Goal: Task Accomplishment & Management: Manage account settings

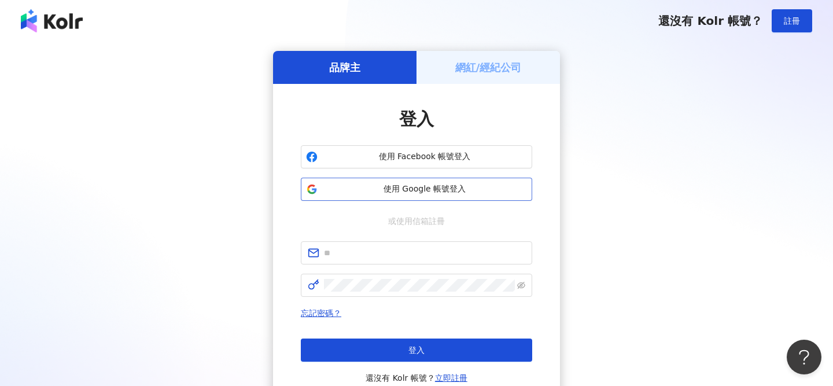
click at [412, 193] on span "使用 Google 帳號登入" at bounding box center [424, 189] width 205 height 12
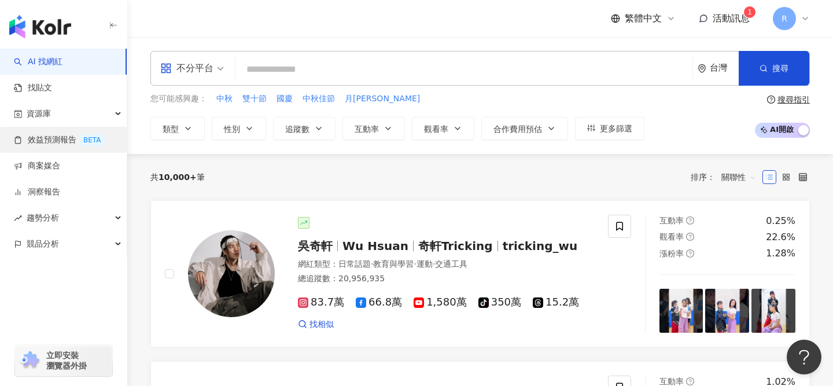
click at [38, 139] on link "效益預測報告 BETA" at bounding box center [59, 140] width 91 height 12
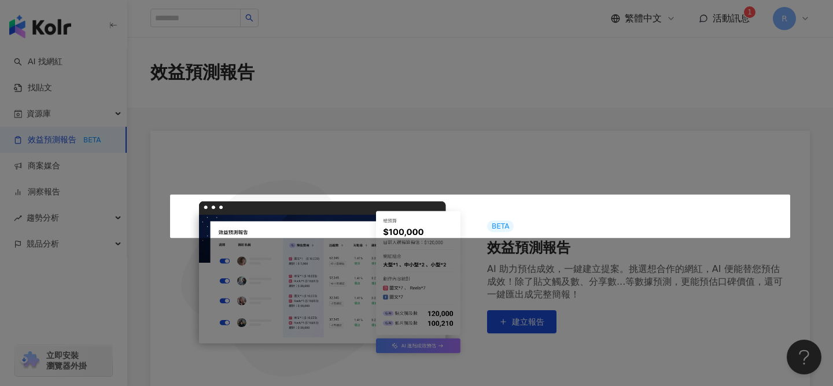
scroll to position [225, 0]
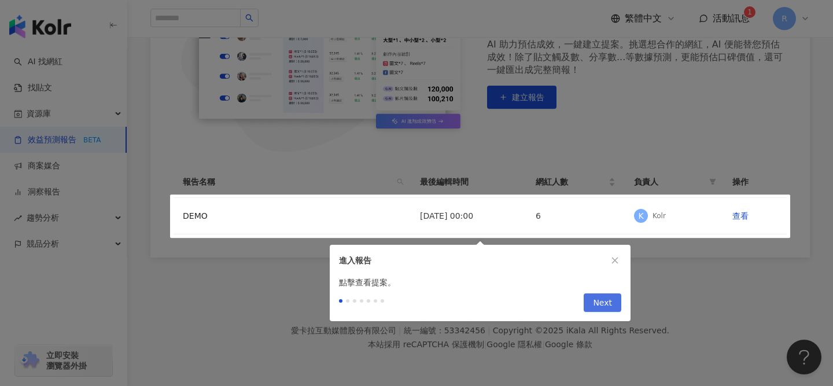
click at [608, 301] on span "Next" at bounding box center [602, 303] width 19 height 19
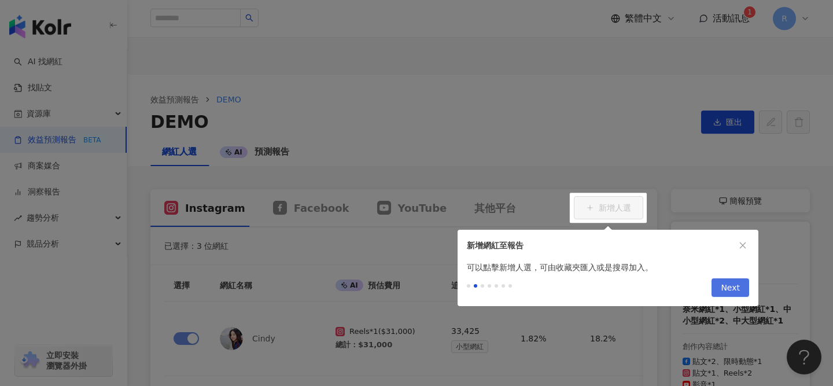
click at [740, 291] on button "Next" at bounding box center [731, 287] width 38 height 19
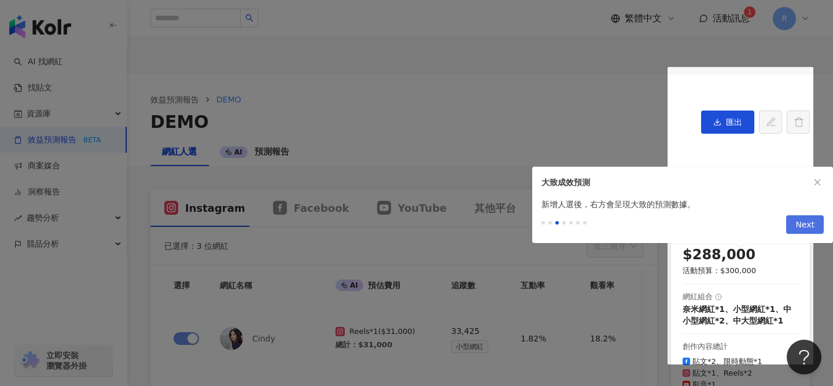
scroll to position [174, 0]
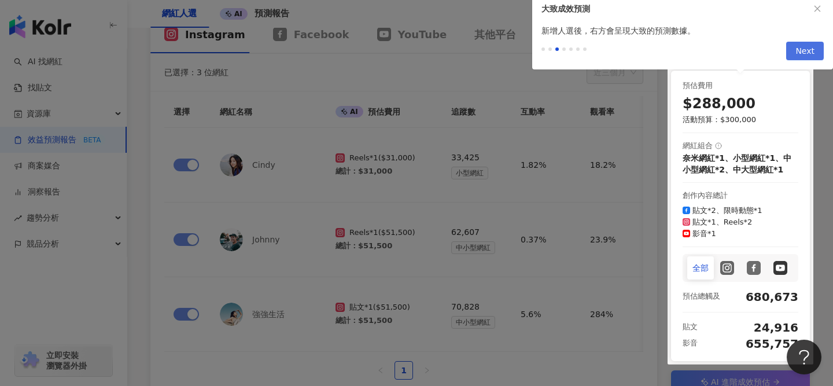
click at [803, 44] on span "Next" at bounding box center [805, 51] width 19 height 19
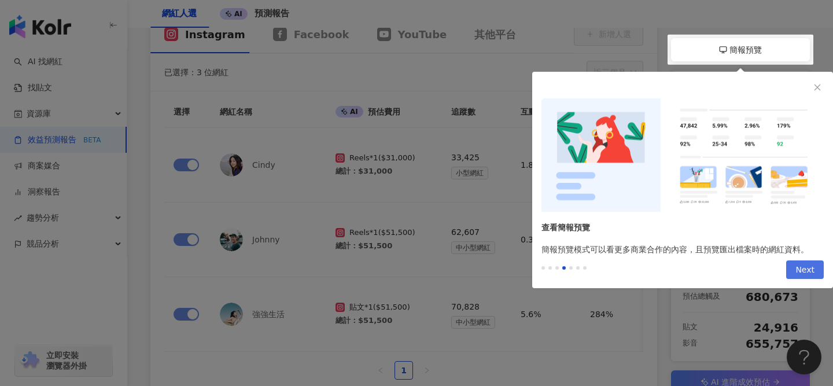
click at [806, 276] on span "Next" at bounding box center [805, 270] width 19 height 19
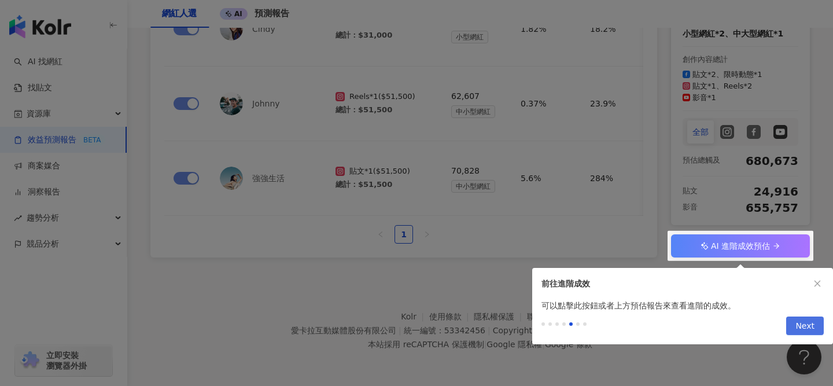
click at [806, 328] on span "Next" at bounding box center [805, 326] width 19 height 19
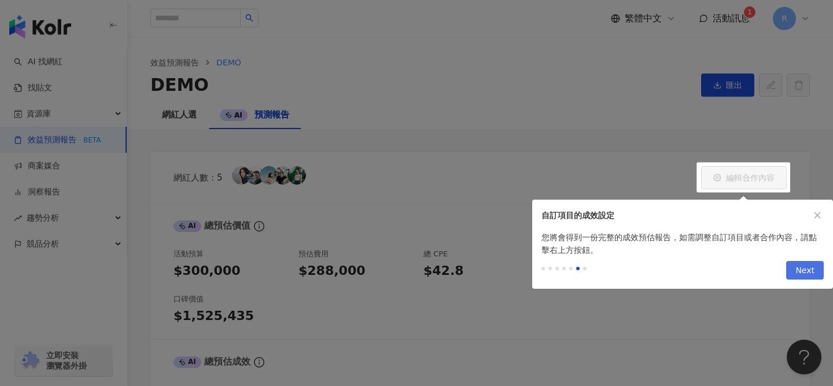
click at [814, 264] on span "Next" at bounding box center [805, 271] width 19 height 19
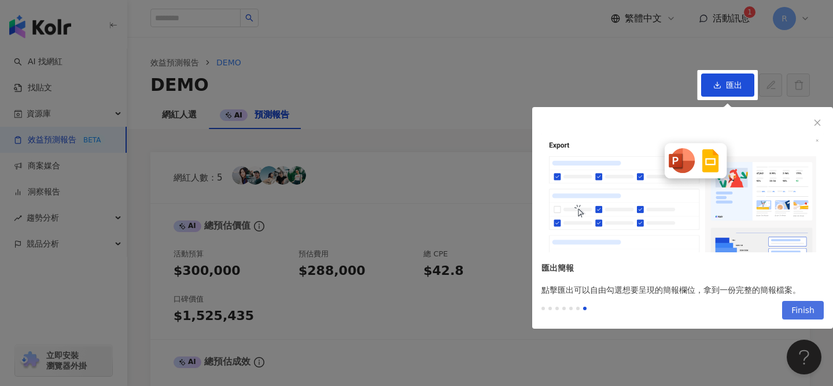
click at [802, 311] on span "Finish" at bounding box center [803, 311] width 23 height 19
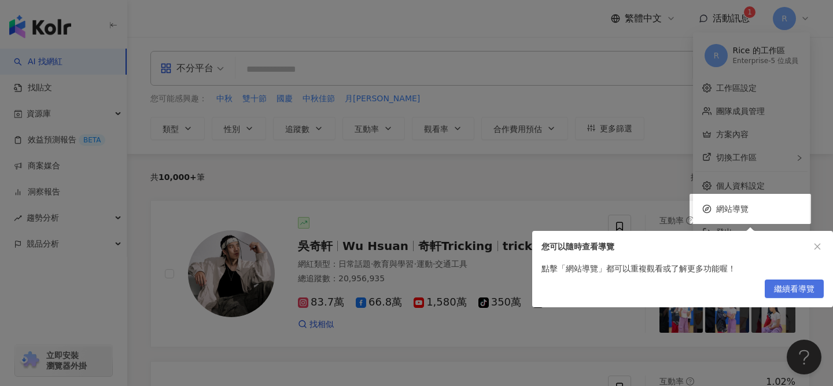
click at [785, 287] on span "繼續看導覽" at bounding box center [794, 289] width 41 height 19
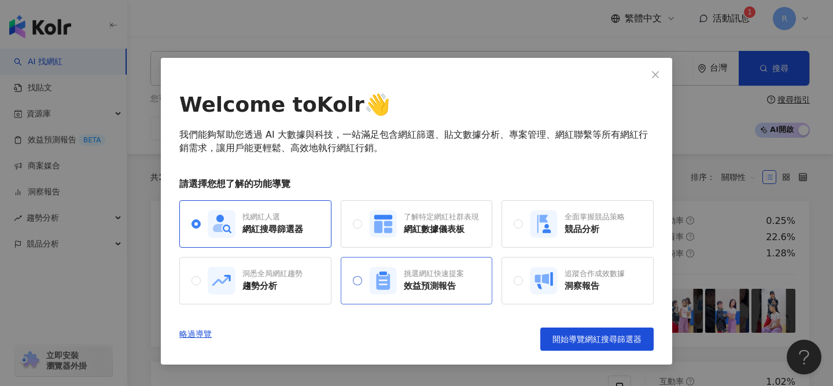
click at [405, 291] on div "效益預測報告" at bounding box center [434, 286] width 60 height 12
click at [194, 340] on link "略過導覽" at bounding box center [195, 339] width 32 height 23
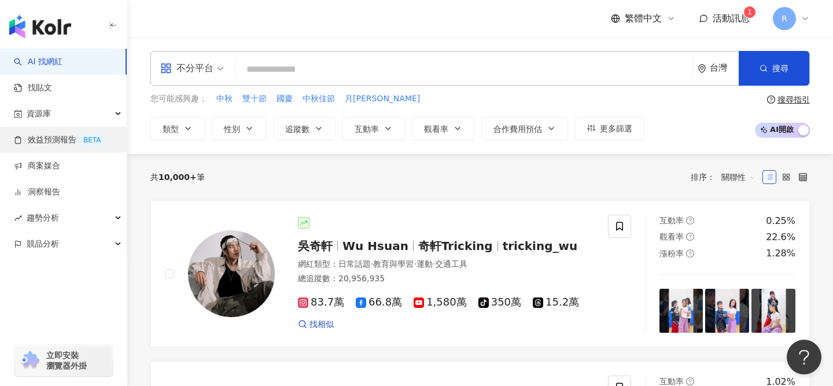
click at [59, 134] on link "效益預測報告 BETA" at bounding box center [59, 140] width 91 height 12
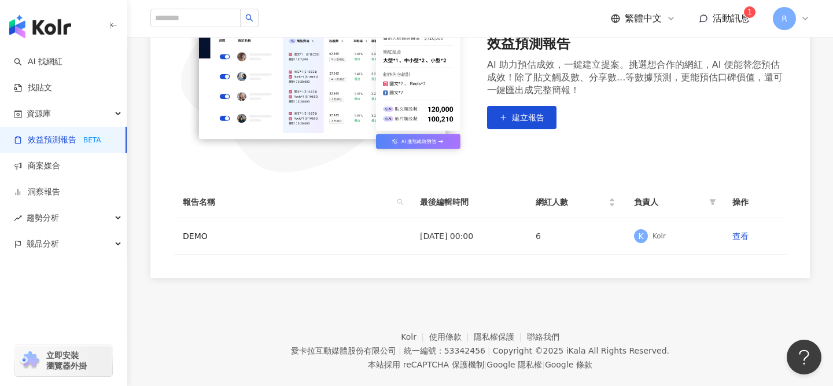
scroll to position [225, 0]
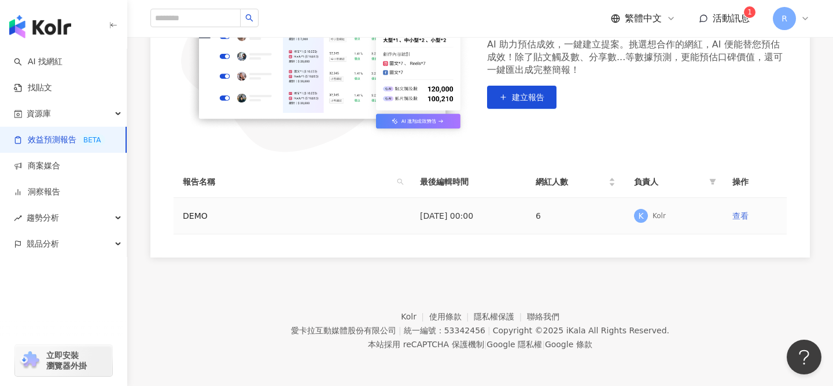
click at [738, 218] on link "查看" at bounding box center [741, 215] width 16 height 9
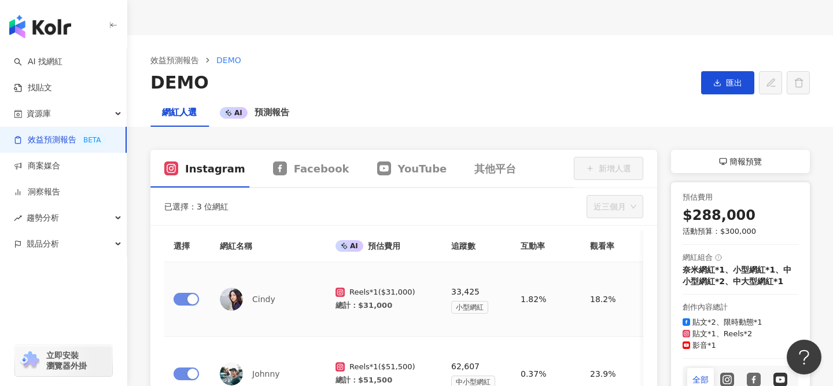
scroll to position [13, 0]
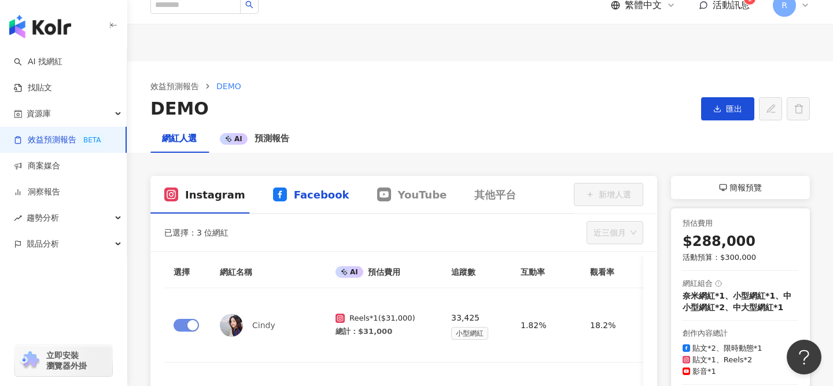
click at [307, 195] on span "Facebook" at bounding box center [322, 195] width 56 height 14
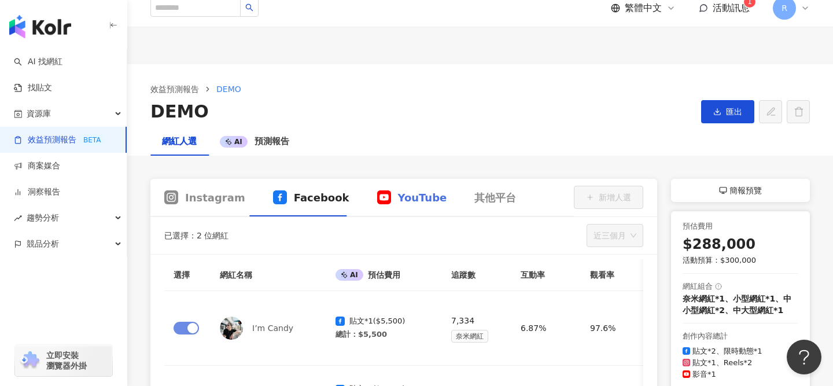
scroll to position [35, 0]
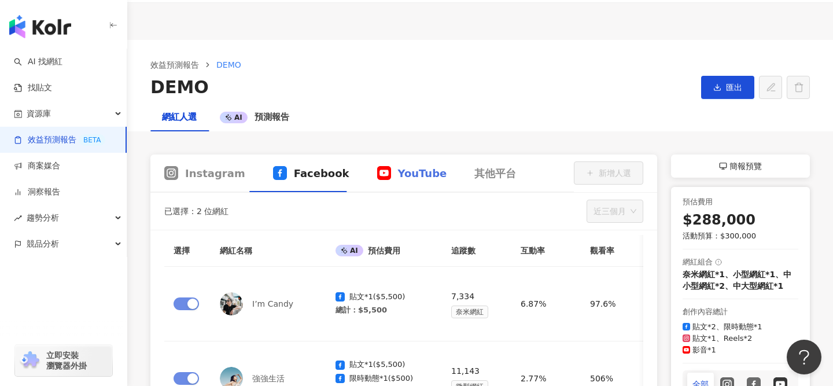
click at [377, 159] on div "YouTube" at bounding box center [412, 174] width 98 height 38
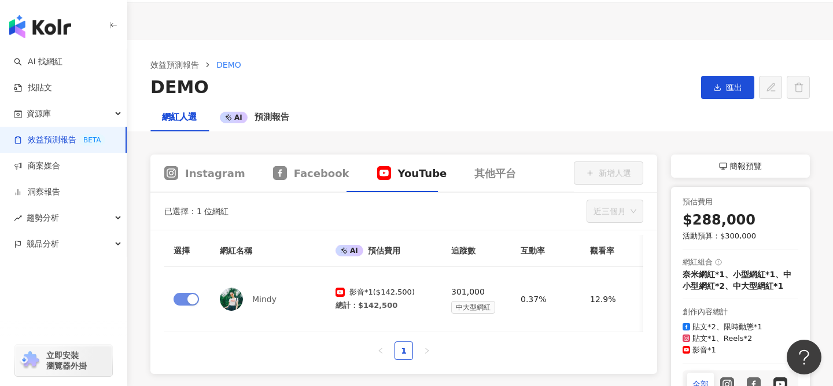
click at [398, 173] on span "YouTube" at bounding box center [422, 173] width 49 height 14
click at [268, 119] on span "預測報告" at bounding box center [272, 117] width 35 height 10
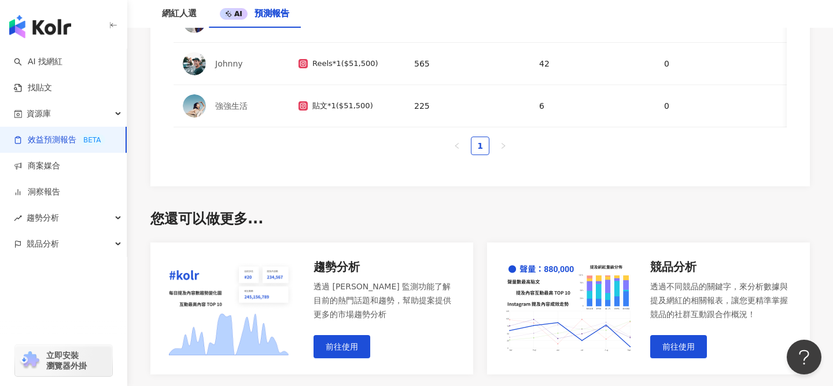
scroll to position [1027, 0]
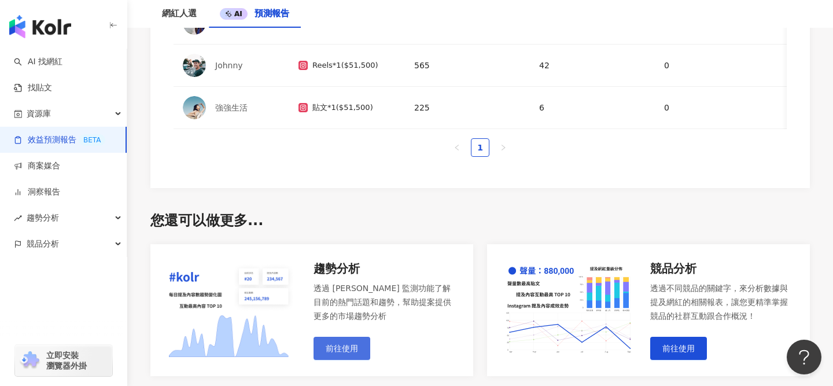
click at [335, 346] on span "前往使用" at bounding box center [342, 348] width 32 height 9
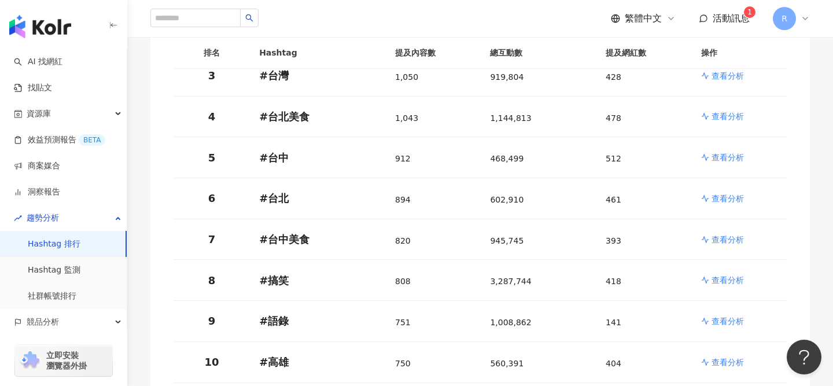
scroll to position [293, 0]
click at [732, 109] on p "查看分析" at bounding box center [728, 115] width 32 height 12
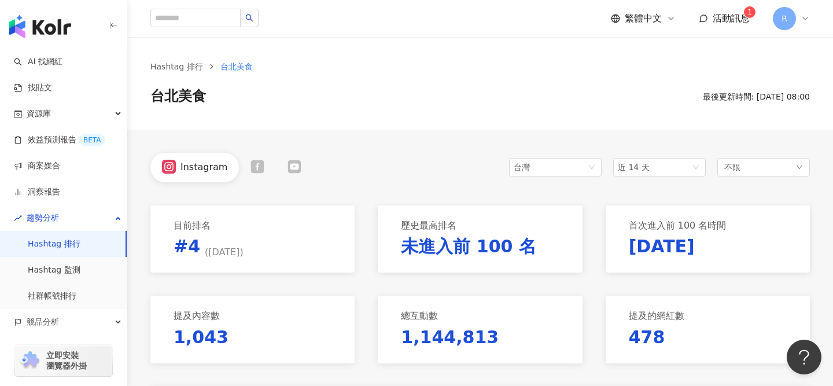
click at [805, 20] on icon at bounding box center [805, 18] width 5 height 2
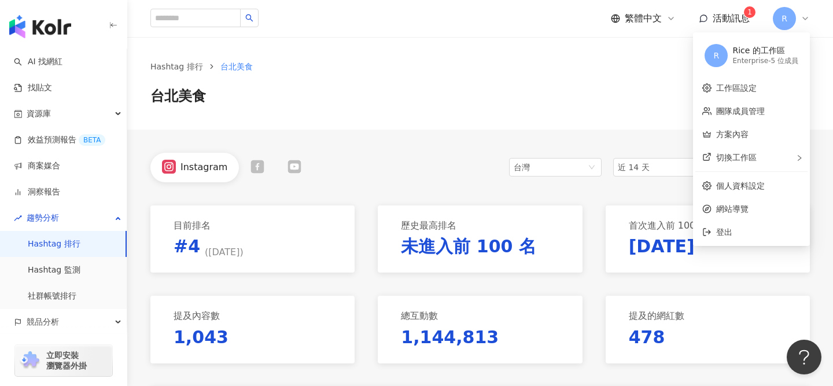
click at [805, 20] on icon at bounding box center [805, 18] width 5 height 2
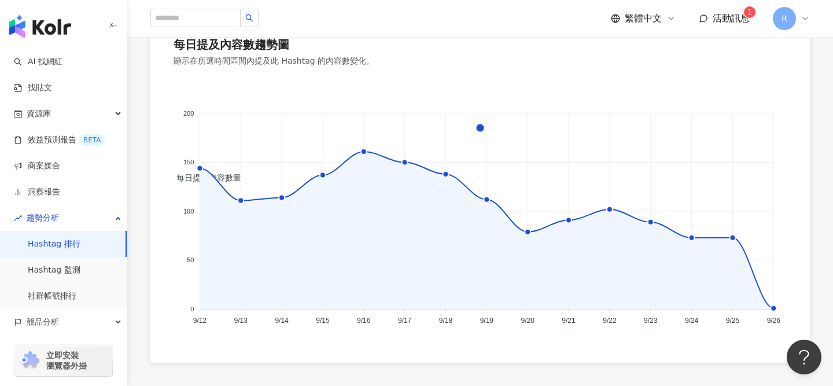
scroll to position [920, 0]
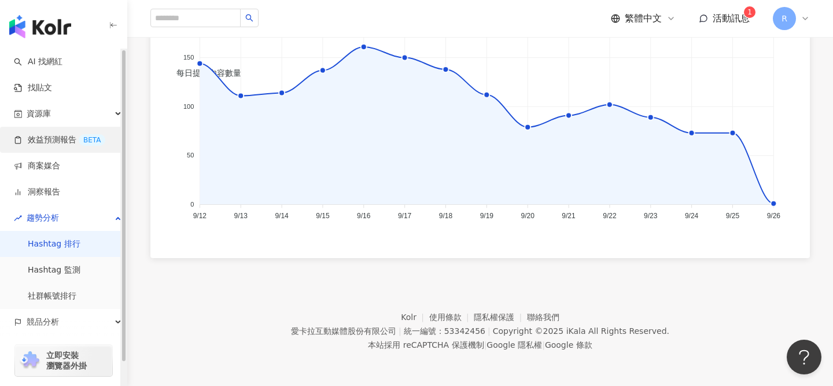
click at [40, 141] on link "效益預測報告 BETA" at bounding box center [59, 140] width 91 height 12
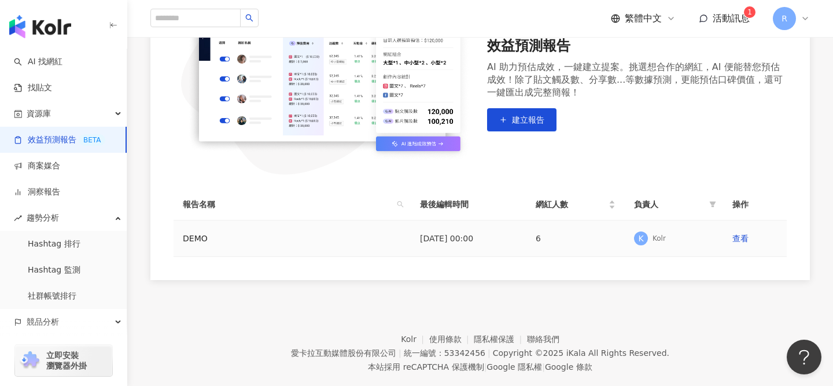
scroll to position [205, 0]
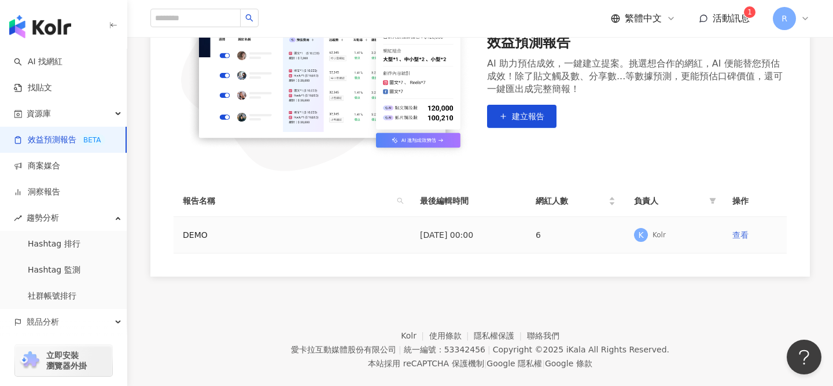
click at [741, 237] on link "查看" at bounding box center [741, 234] width 16 height 9
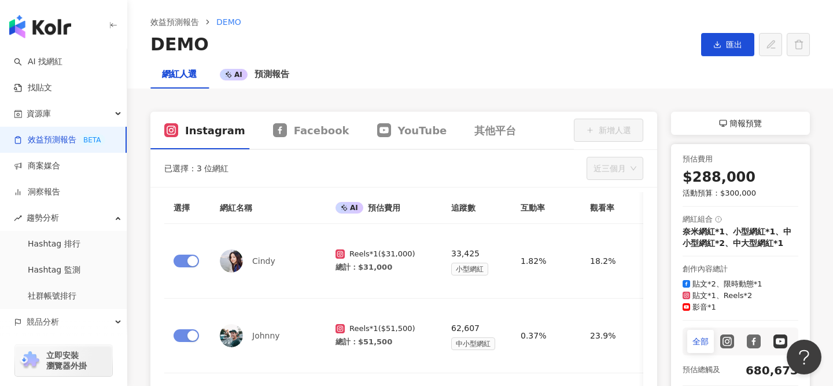
scroll to position [88, 0]
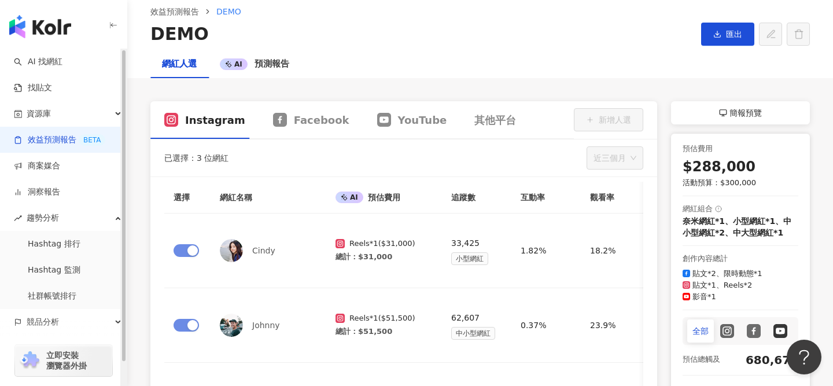
drag, startPoint x: 64, startPoint y: 140, endPoint x: 71, endPoint y: 141, distance: 6.5
click at [64, 140] on link "效益預測報告 BETA" at bounding box center [59, 140] width 91 height 12
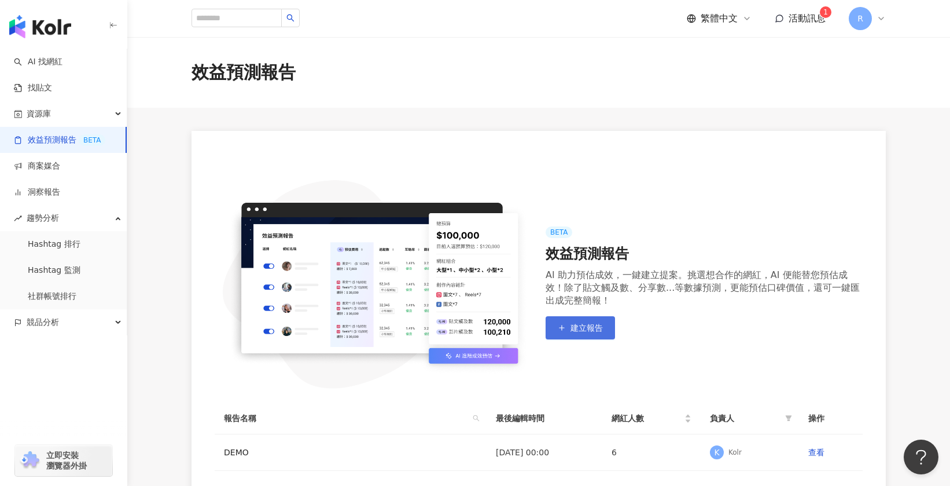
click at [598, 330] on span "建立報告" at bounding box center [587, 327] width 32 height 9
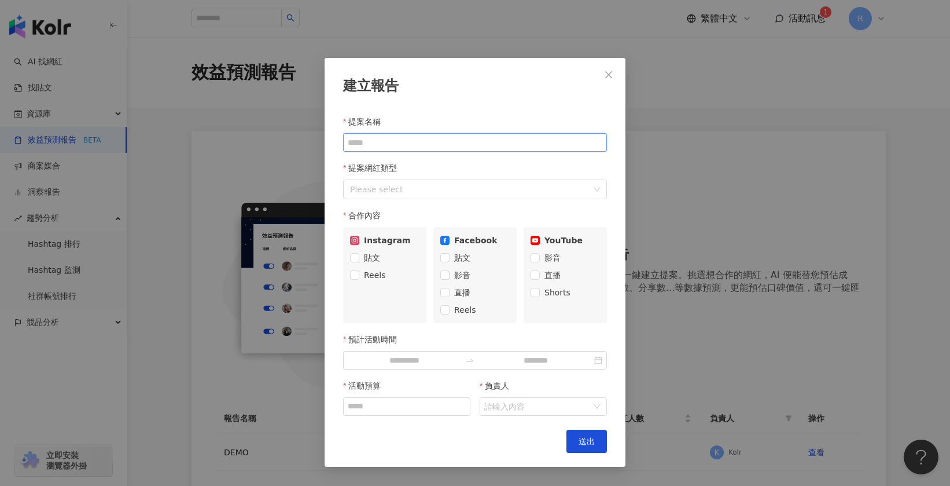
click at [427, 144] on input "提案名稱" at bounding box center [475, 142] width 264 height 19
click at [428, 185] on div at bounding box center [469, 189] width 247 height 15
click at [466, 64] on div "建立報告 提案名稱 提案網紅類型 Please select 搜尋或選擇您想要的類型： 搜尋 藝術與娛樂 美妝時尚 氣候和環境 日常話題 教育與學習 家庭 財…" at bounding box center [475, 262] width 301 height 409
click at [377, 188] on div at bounding box center [469, 189] width 247 height 15
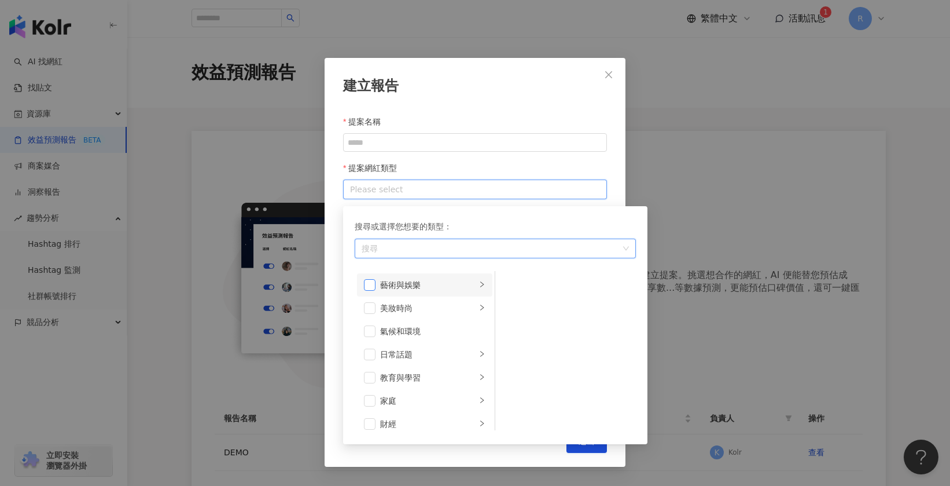
click at [370, 283] on span at bounding box center [370, 285] width 12 height 12
click at [485, 288] on div at bounding box center [482, 284] width 7 height 11
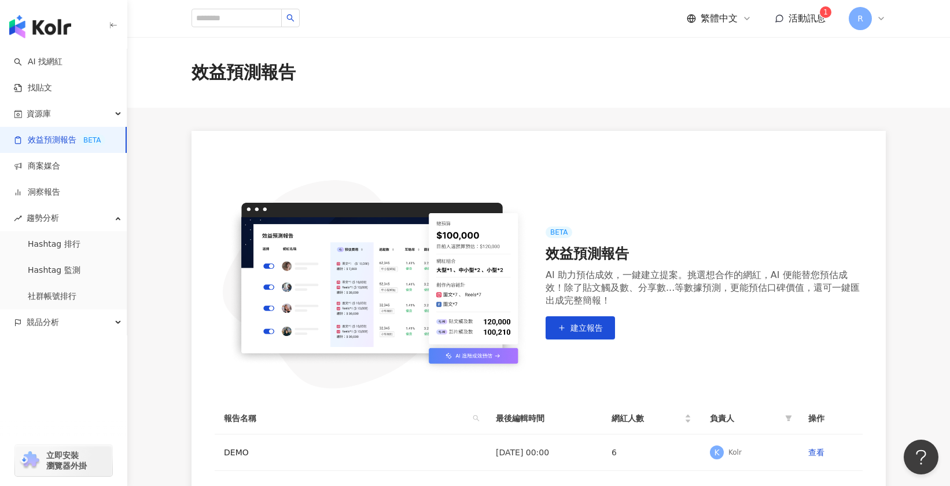
scroll to position [137, 0]
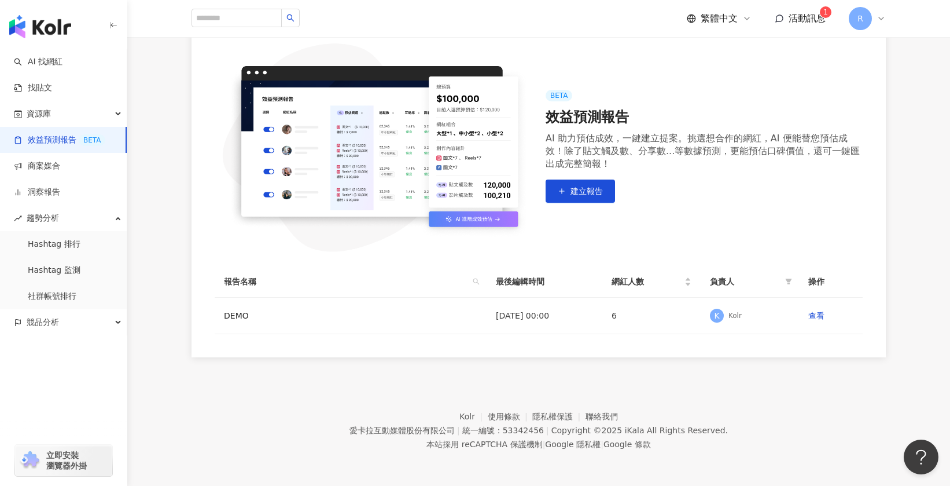
click at [833, 21] on span "R" at bounding box center [860, 18] width 23 height 23
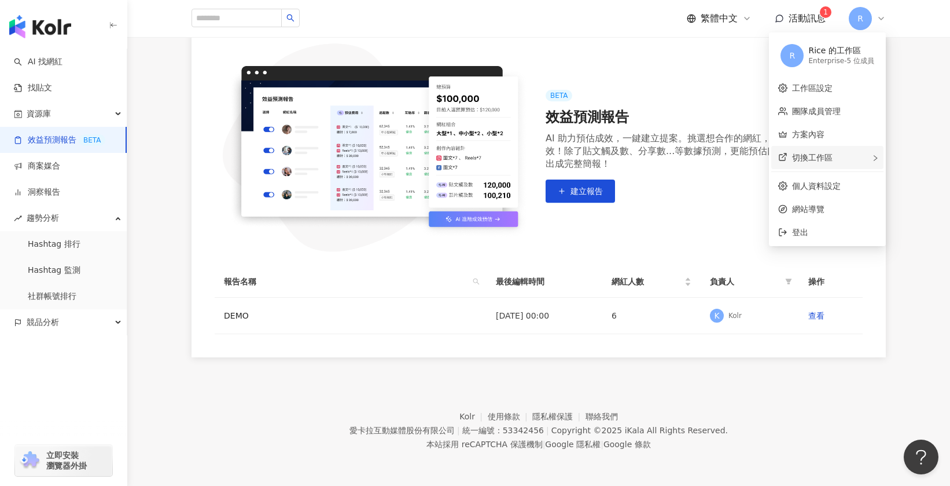
click at [833, 158] on div "切換工作區" at bounding box center [828, 157] width 112 height 23
click at [824, 111] on link "團隊成員管理" at bounding box center [816, 111] width 49 height 9
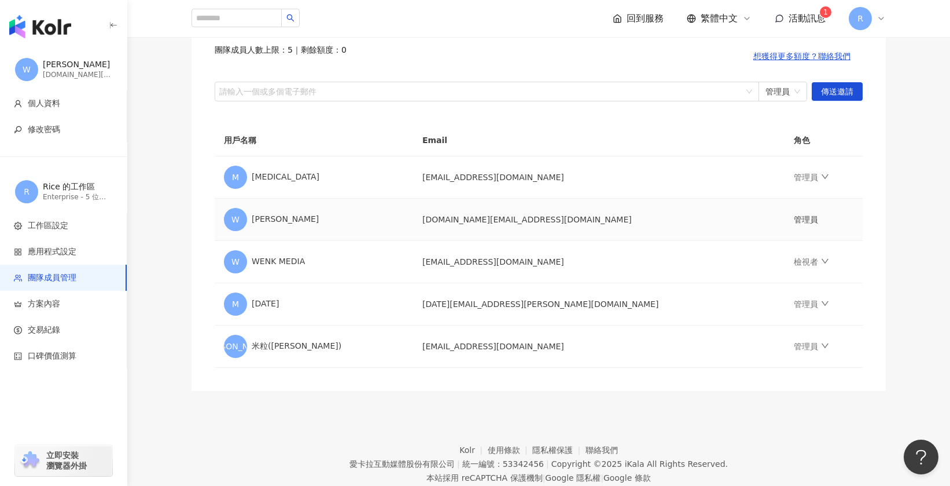
scroll to position [122, 0]
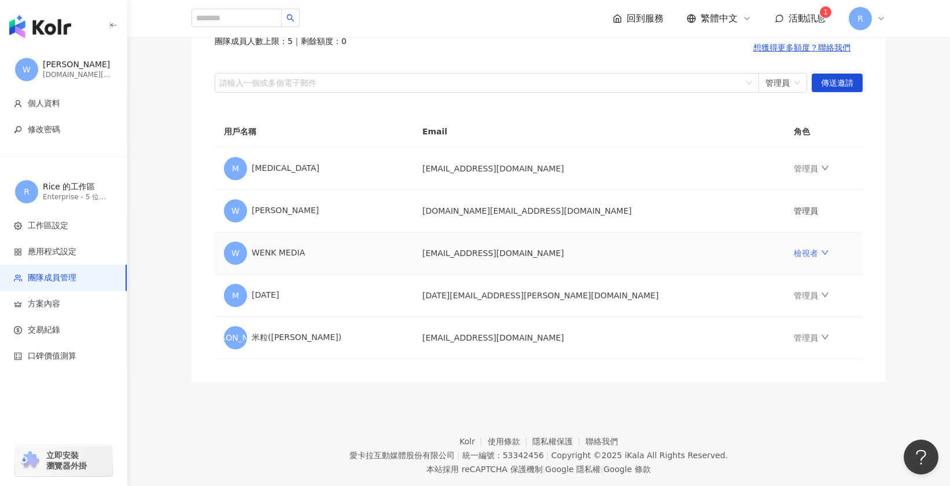
click at [794, 251] on link "檢視者" at bounding box center [811, 252] width 35 height 9
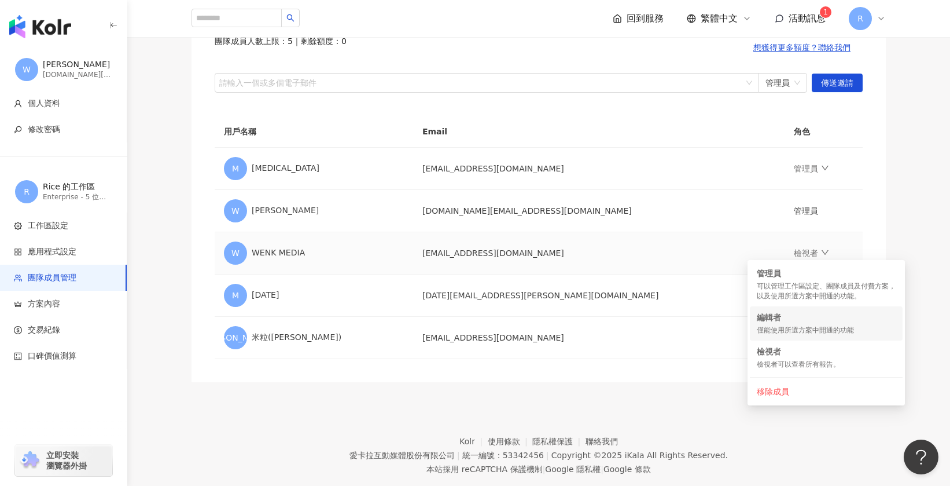
click at [772, 318] on div "編輯者" at bounding box center [826, 317] width 139 height 12
